Goal: Navigation & Orientation: Locate item on page

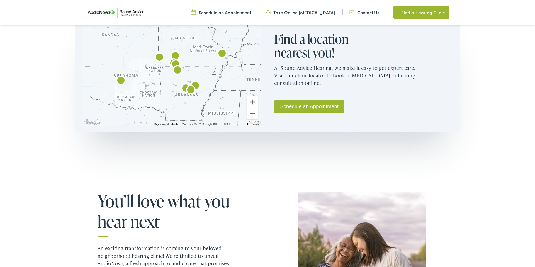
scroll to position [351, 0]
click at [254, 114] on button "Zoom out" at bounding box center [252, 113] width 11 height 11
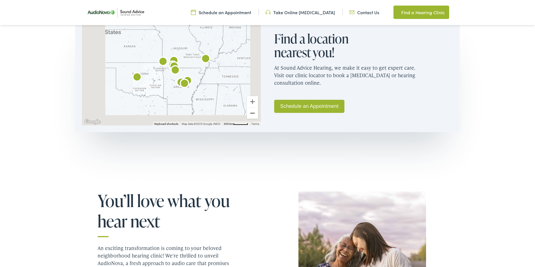
click at [254, 114] on button "Zoom out" at bounding box center [252, 113] width 11 height 11
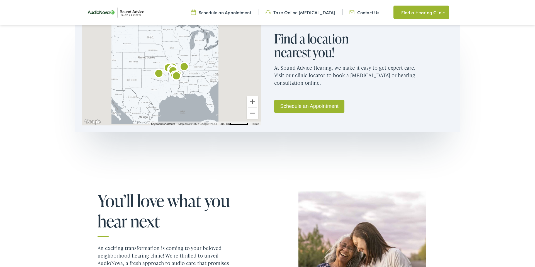
click at [254, 114] on button "Zoom out" at bounding box center [252, 113] width 11 height 11
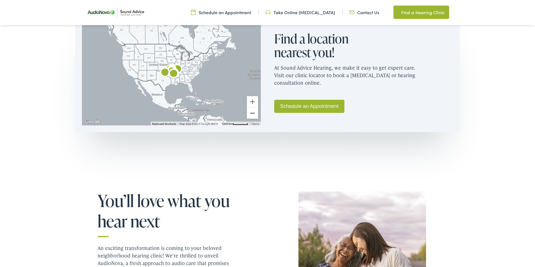
click at [254, 114] on button "Zoom out" at bounding box center [252, 113] width 11 height 11
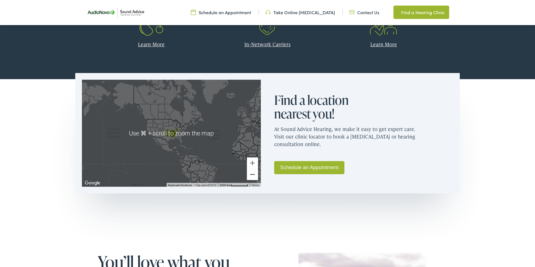
scroll to position [294, 0]
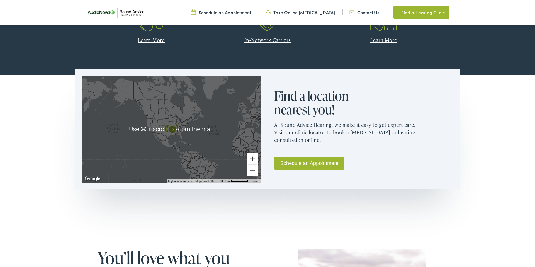
click at [253, 155] on button "Zoom in" at bounding box center [252, 158] width 11 height 11
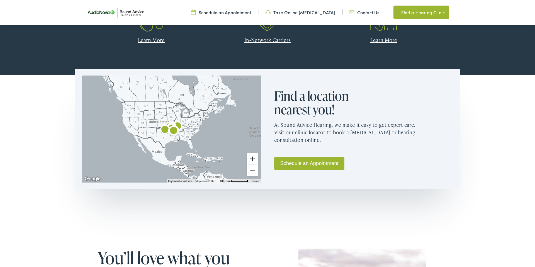
click at [254, 155] on button "Zoom in" at bounding box center [252, 158] width 11 height 11
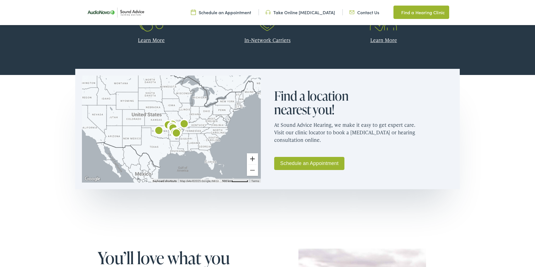
click at [254, 155] on button "Zoom in" at bounding box center [252, 158] width 11 height 11
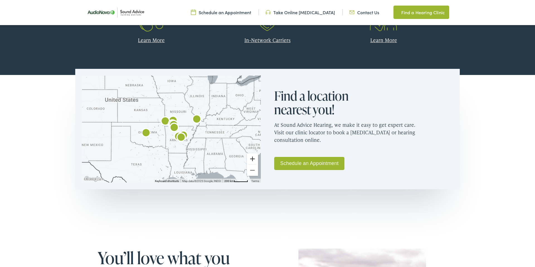
click at [253, 159] on button "Zoom in" at bounding box center [252, 158] width 11 height 11
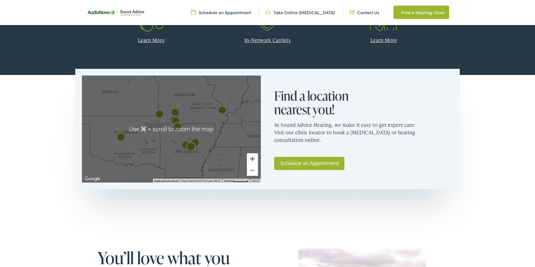
scroll to position [296, 0]
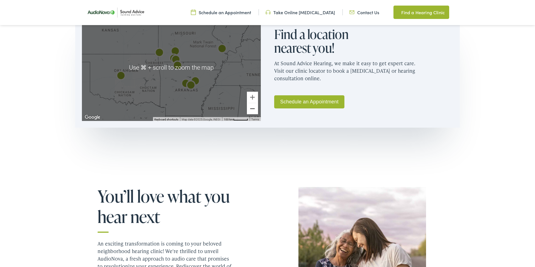
click at [247, 109] on button "Zoom out" at bounding box center [252, 108] width 11 height 11
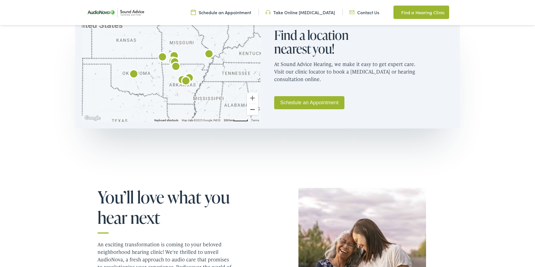
click at [248, 109] on button "Zoom out" at bounding box center [252, 109] width 11 height 11
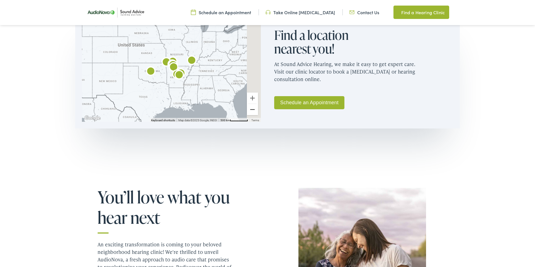
click at [248, 109] on button "Zoom out" at bounding box center [252, 109] width 11 height 11
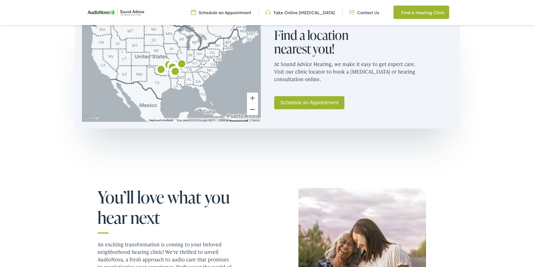
click at [248, 109] on button "Zoom out" at bounding box center [252, 109] width 11 height 11
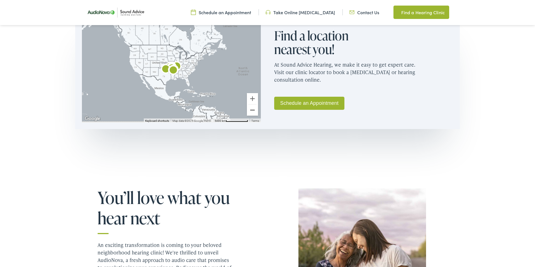
scroll to position [354, 0]
click at [248, 109] on button "Zoom out" at bounding box center [252, 110] width 11 height 11
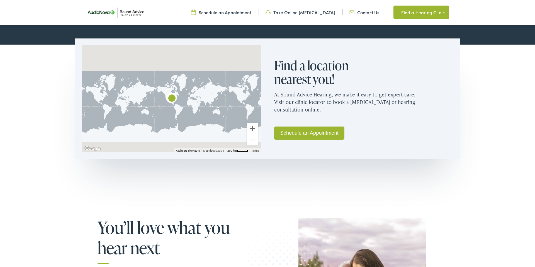
scroll to position [323, 0]
